Goal: Information Seeking & Learning: Understand process/instructions

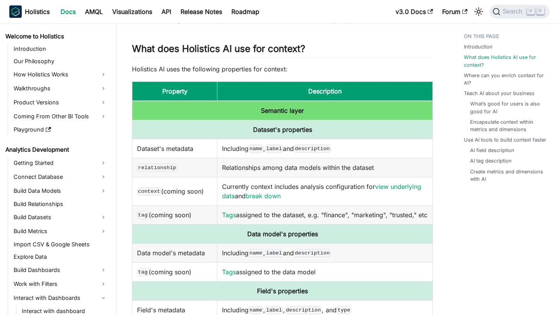
scroll to position [340, 0]
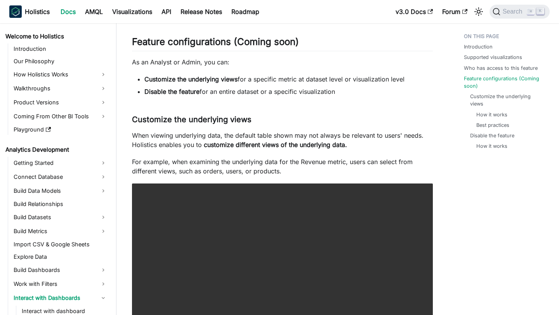
scroll to position [72, 0]
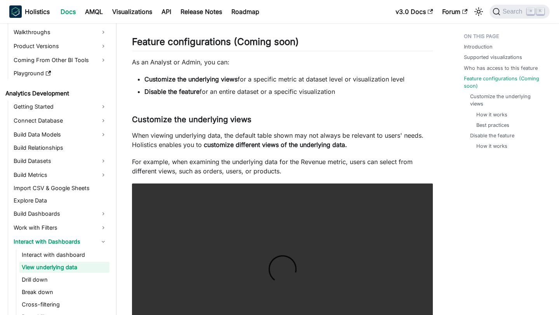
scroll to position [72, 0]
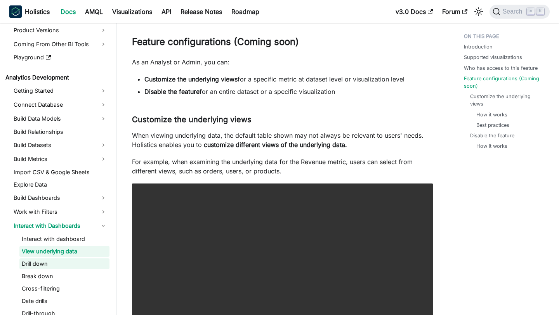
click at [55, 264] on link "Drill down" at bounding box center [64, 263] width 90 height 11
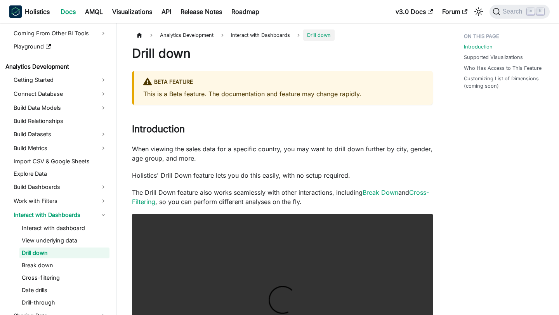
scroll to position [85, 0]
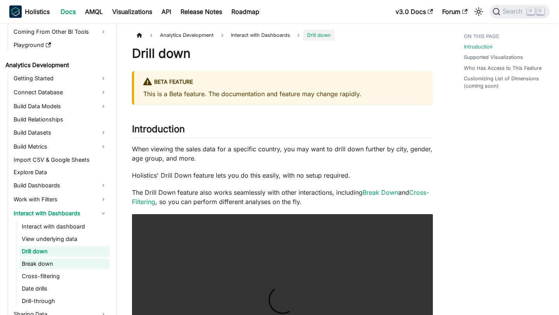
click at [54, 267] on link "Break down" at bounding box center [64, 263] width 90 height 11
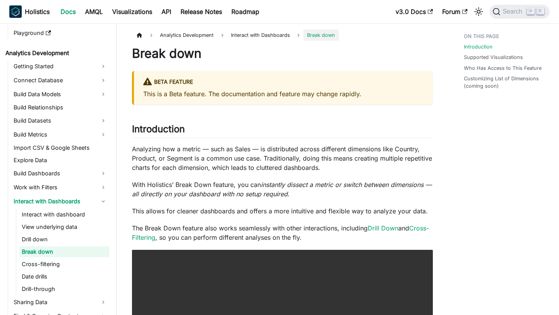
scroll to position [97, 0]
click at [57, 253] on link "Break down" at bounding box center [64, 251] width 90 height 11
click at [59, 239] on link "Drill down" at bounding box center [64, 239] width 90 height 11
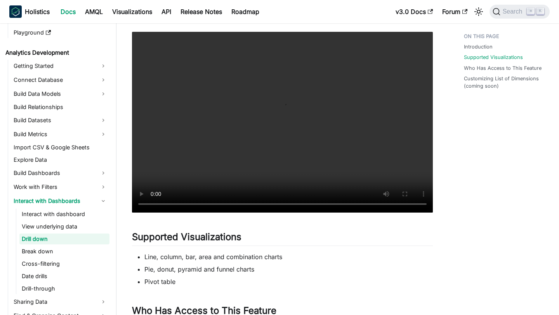
scroll to position [333, 0]
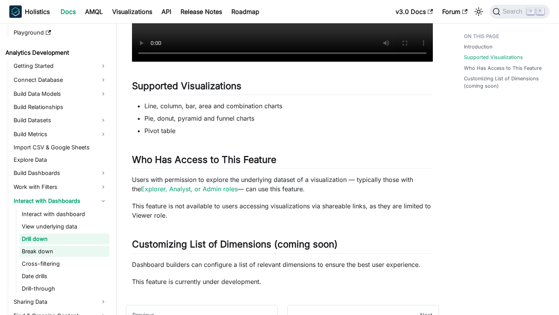
click at [41, 251] on link "Break down" at bounding box center [64, 251] width 90 height 11
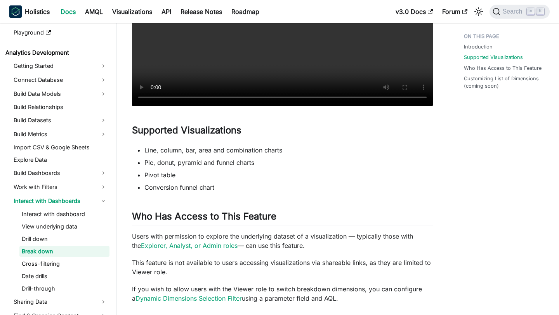
scroll to position [343, 0]
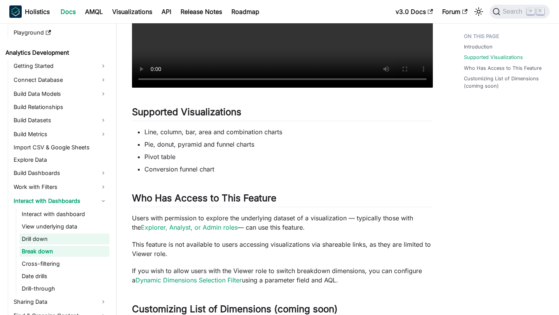
click at [47, 241] on link "Drill down" at bounding box center [64, 239] width 90 height 11
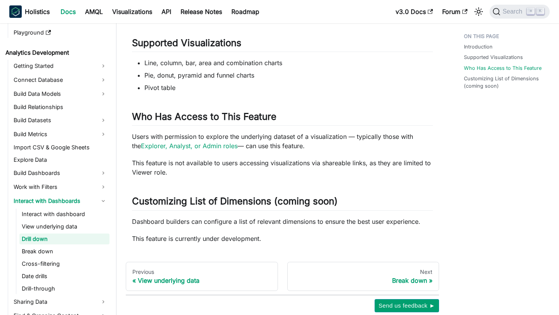
scroll to position [305, 0]
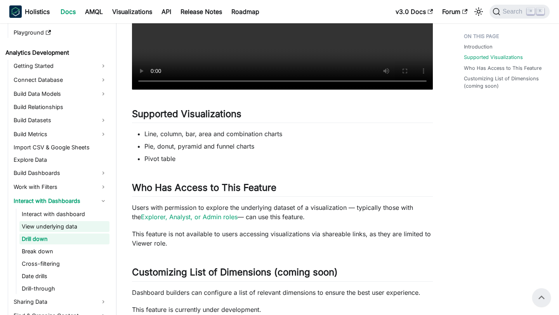
click at [73, 224] on link "View underlying data" at bounding box center [64, 226] width 90 height 11
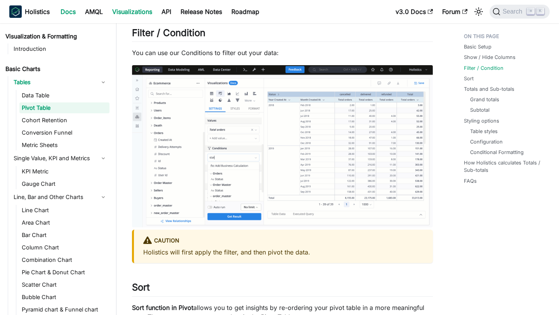
click at [66, 10] on link "Docs" at bounding box center [68, 11] width 24 height 12
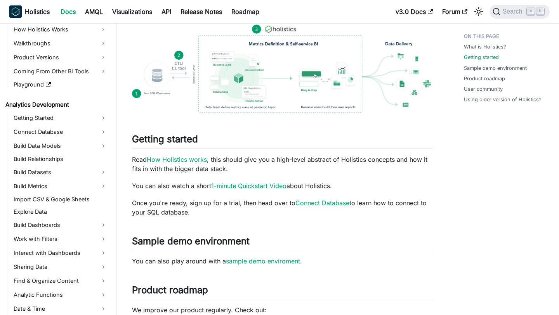
scroll to position [47, 0]
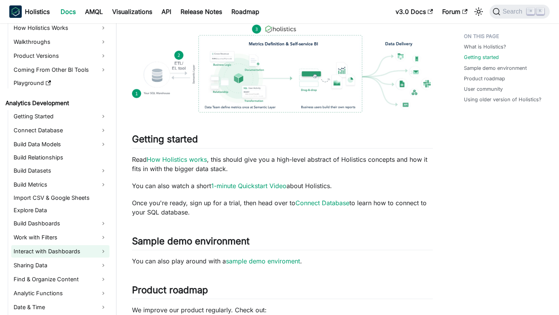
click at [54, 251] on link "Interact with Dashboards" at bounding box center [60, 251] width 98 height 12
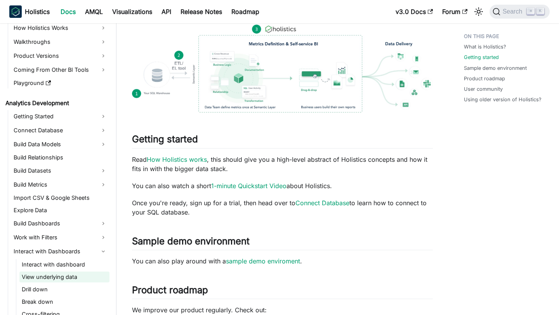
click at [49, 278] on link "View underlying data" at bounding box center [64, 277] width 90 height 11
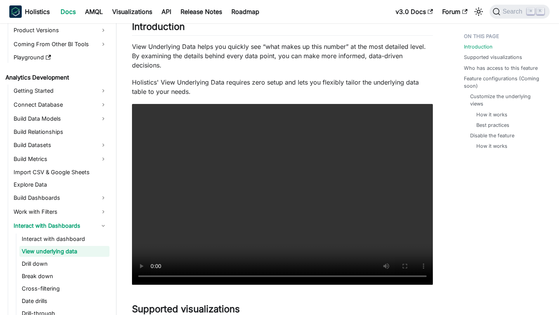
scroll to position [103, 0]
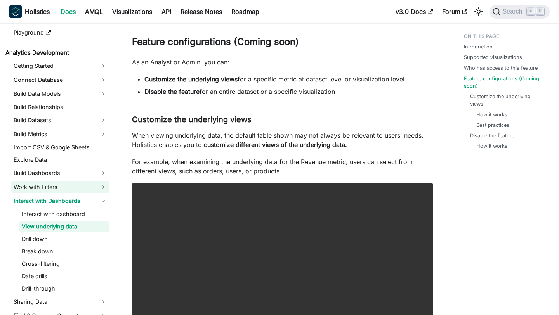
scroll to position [97, 0]
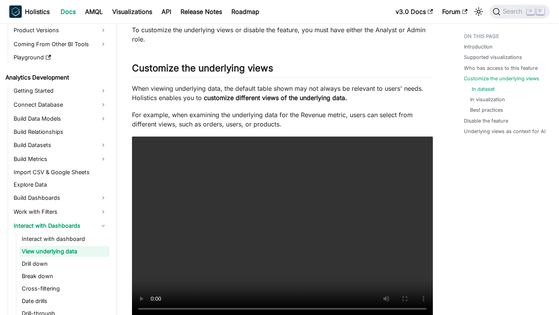
click at [478, 88] on link "In dataset" at bounding box center [483, 88] width 23 height 7
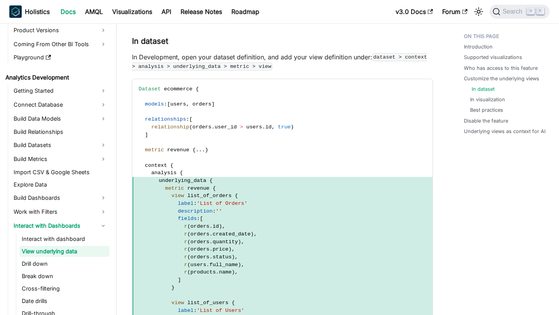
click at [479, 87] on link "In dataset" at bounding box center [483, 88] width 23 height 7
click at [481, 69] on link "Who has access to this feature" at bounding box center [502, 67] width 74 height 7
